Goal: Task Accomplishment & Management: Manage account settings

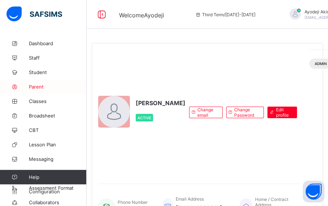
click at [39, 89] on span "Parent" at bounding box center [58, 87] width 58 height 6
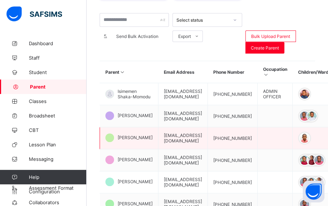
scroll to position [16, 0]
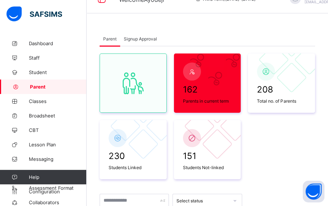
click at [136, 36] on span "Signup Approval" at bounding box center [140, 38] width 33 height 5
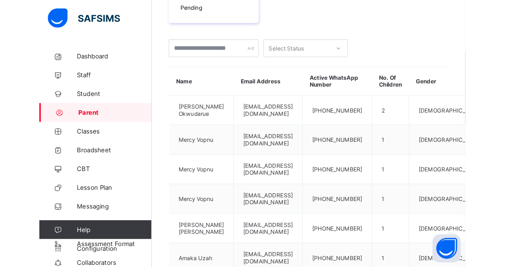
scroll to position [196, 0]
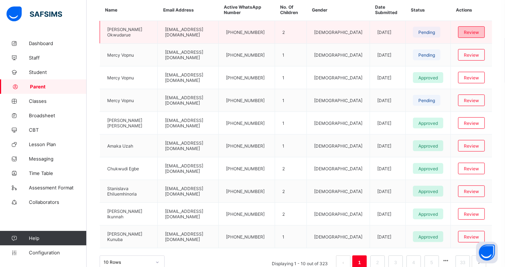
click at [328, 30] on span "Review" at bounding box center [471, 32] width 15 height 5
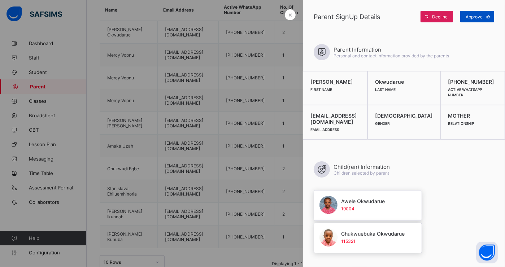
click at [328, 18] on span "Approve" at bounding box center [474, 16] width 17 height 5
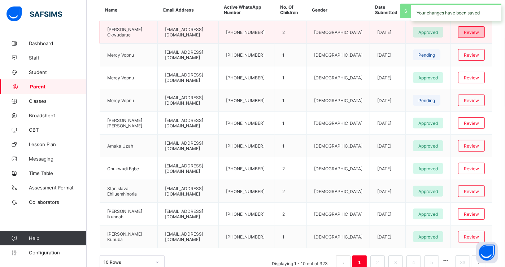
click at [328, 32] on span "Review" at bounding box center [471, 32] width 15 height 5
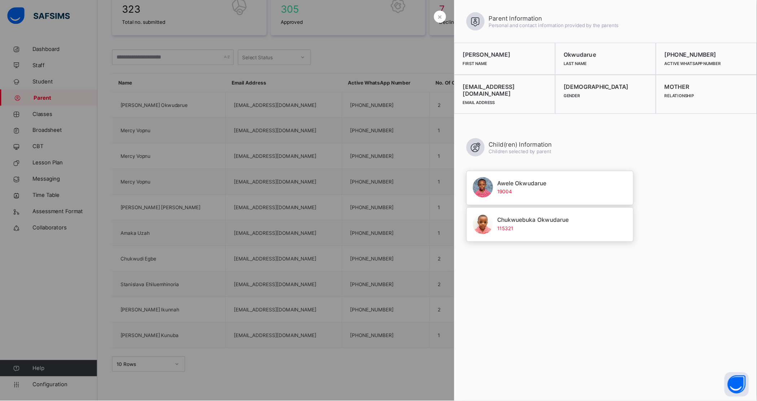
scroll to position [79, 0]
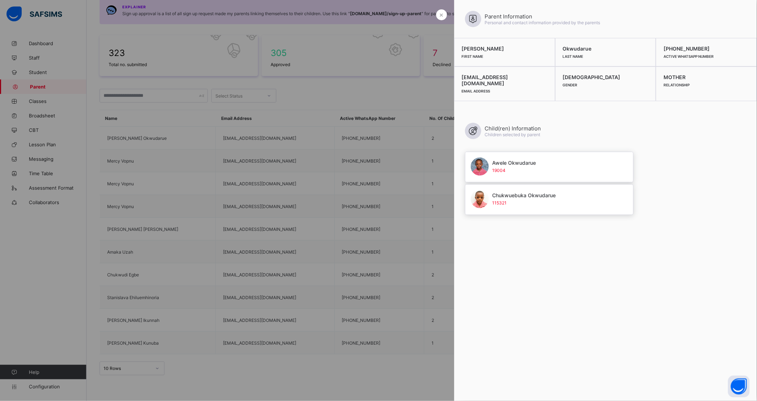
click at [266, 86] on div at bounding box center [378, 200] width 757 height 401
